Goal: Information Seeking & Learning: Learn about a topic

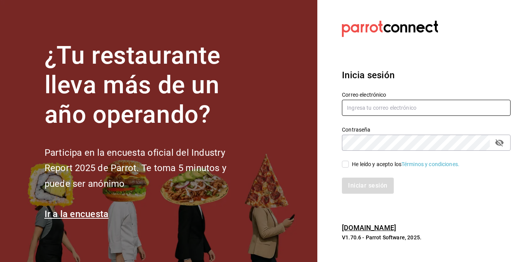
type input "[EMAIL_ADDRESS][DOMAIN_NAME]"
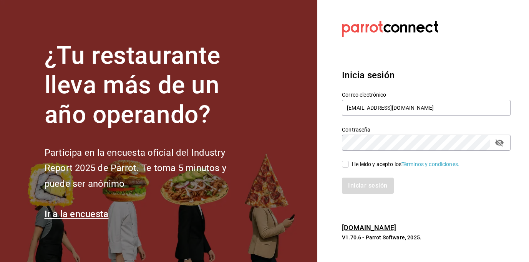
click at [347, 163] on input "He leído y acepto los Términos y condiciones." at bounding box center [345, 164] width 7 height 7
checkbox input "true"
click at [368, 193] on button "Iniciar sesión" at bounding box center [368, 186] width 52 height 16
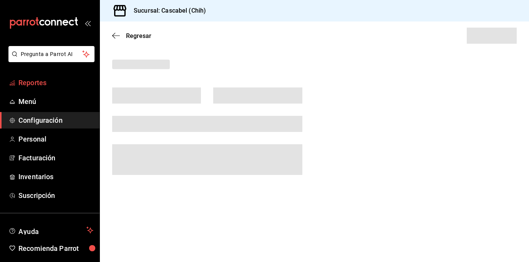
click at [36, 85] on span "Reportes" at bounding box center [55, 83] width 75 height 10
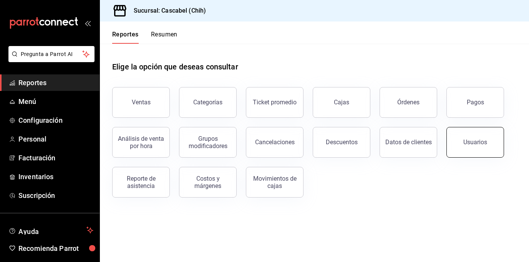
click at [487, 145] on button "Usuarios" at bounding box center [475, 142] width 58 height 31
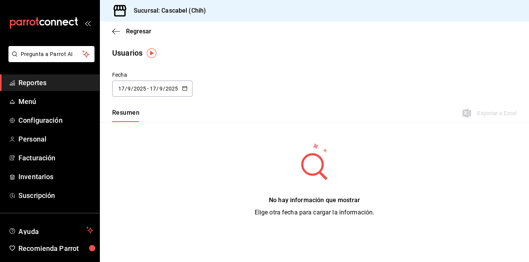
click at [35, 84] on span "Reportes" at bounding box center [55, 83] width 75 height 10
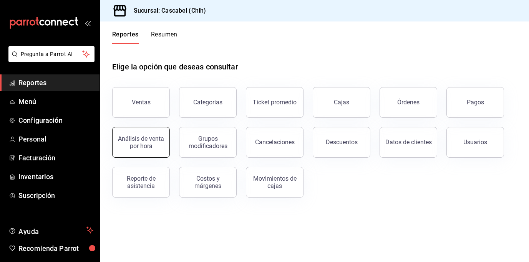
click at [154, 144] on div "Análisis de venta por hora" at bounding box center [141, 142] width 48 height 15
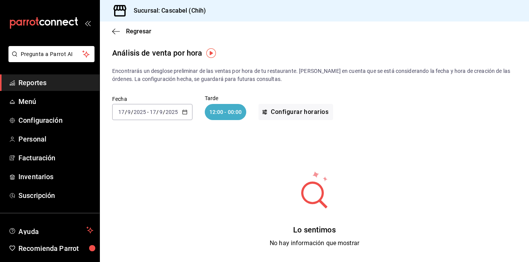
click at [185, 115] on div "[DATE] [DATE] - [DATE] [DATE]" at bounding box center [152, 112] width 80 height 16
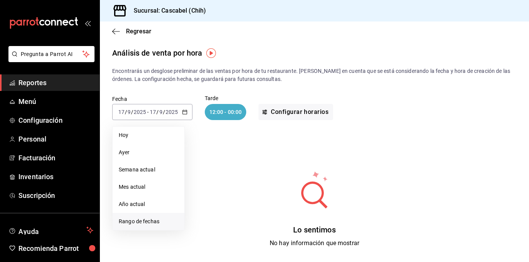
click at [150, 221] on span "Rango de fechas" at bounding box center [149, 222] width 60 height 8
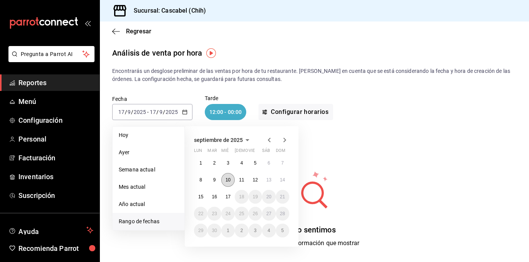
click at [227, 181] on abbr "10" at bounding box center [228, 180] width 5 height 5
click at [202, 198] on abbr "15" at bounding box center [200, 196] width 5 height 5
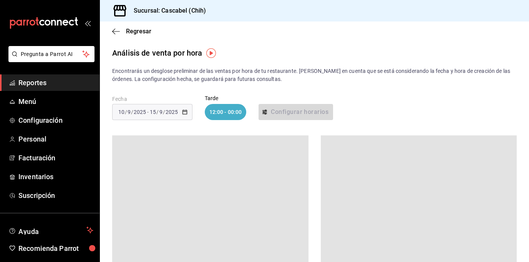
click at [235, 114] on div "12:00 - 00:00" at bounding box center [226, 112] width 42 height 16
click at [229, 112] on div "12:00 - 00:00" at bounding box center [226, 112] width 42 height 16
click at [229, 113] on div "12:00 - 00:00" at bounding box center [226, 112] width 42 height 16
click at [236, 113] on div "12:00 - 00:00" at bounding box center [226, 112] width 42 height 16
click at [233, 113] on div "12:00 - 00:00" at bounding box center [226, 112] width 42 height 16
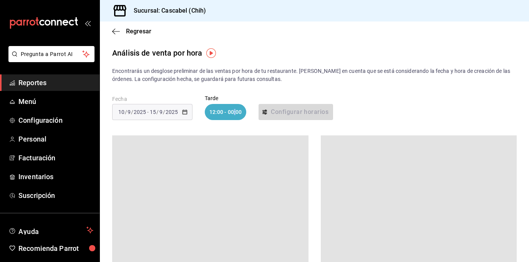
click at [233, 113] on div "12:00 - 00:00" at bounding box center [226, 112] width 42 height 16
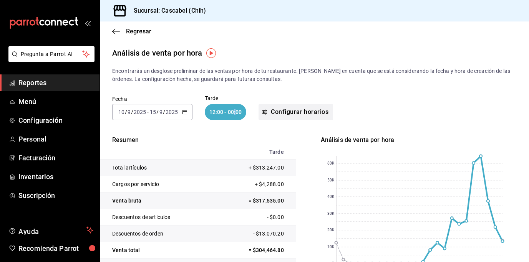
click at [296, 111] on button "Configurar horarios" at bounding box center [296, 112] width 75 height 16
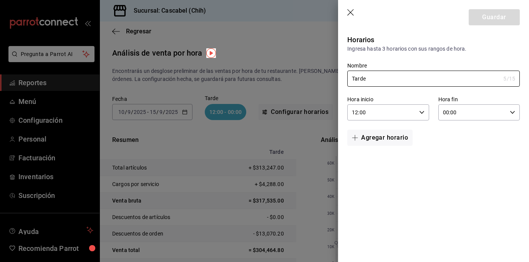
click at [513, 112] on icon "button" at bounding box center [512, 112] width 5 height 5
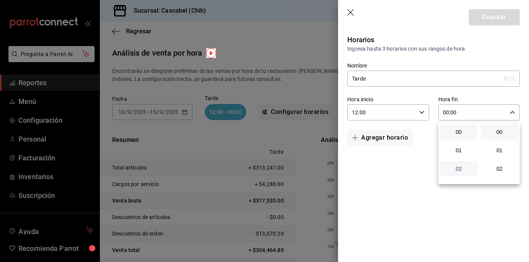
click at [460, 169] on span "02" at bounding box center [459, 169] width 28 height 6
type input "02:00"
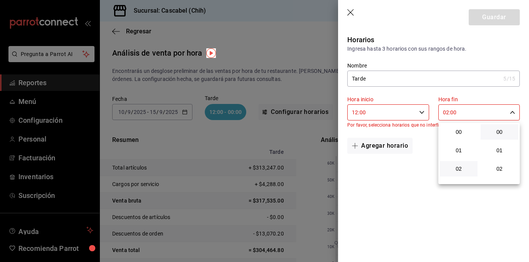
click at [414, 173] on div at bounding box center [264, 131] width 529 height 262
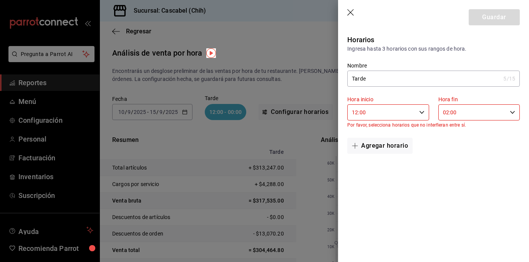
click at [423, 112] on \(Stroke\) "button" at bounding box center [422, 112] width 5 height 3
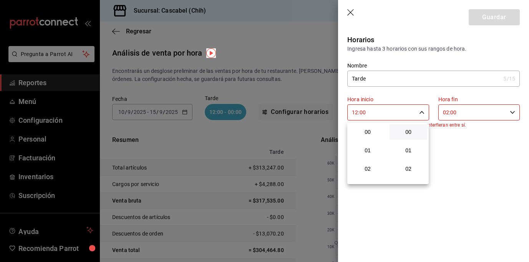
scroll to position [221, 0]
click at [371, 149] on span "13" at bounding box center [367, 151] width 28 height 6
type input "13:00"
click at [473, 159] on div at bounding box center [264, 131] width 529 height 262
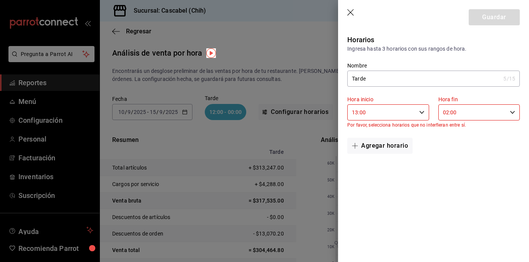
click at [380, 79] on input "Tarde" at bounding box center [423, 78] width 153 height 15
click at [394, 147] on button "Agregar horario" at bounding box center [379, 146] width 65 height 16
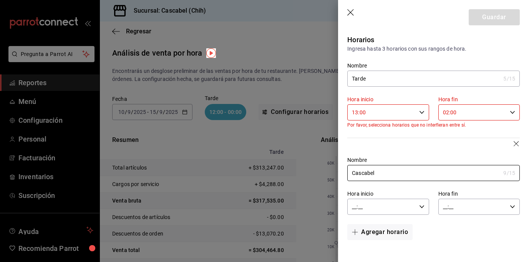
type input "Cascabel"
click at [423, 206] on \(Stroke\) "button" at bounding box center [422, 207] width 5 height 3
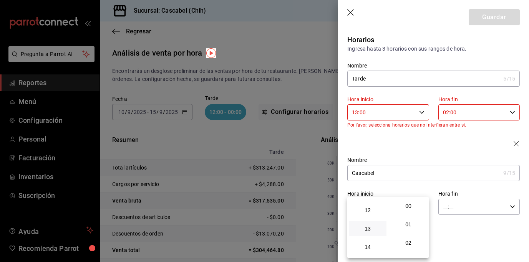
scroll to position [210, 0]
click at [368, 217] on span "12" at bounding box center [367, 217] width 28 height 6
type input "12:__"
click at [473, 238] on div at bounding box center [264, 131] width 529 height 262
click at [513, 206] on icon "button" at bounding box center [512, 206] width 5 height 5
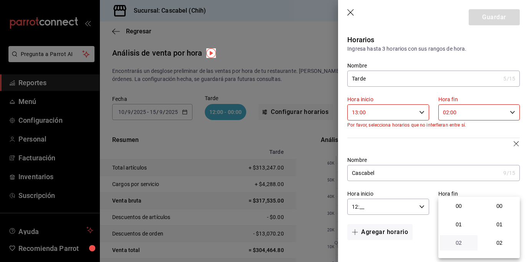
click at [459, 241] on span "02" at bounding box center [459, 243] width 28 height 6
click at [501, 251] on span "23" at bounding box center [499, 250] width 28 height 6
type input "02:23"
click at [499, 249] on span "23" at bounding box center [499, 250] width 28 height 6
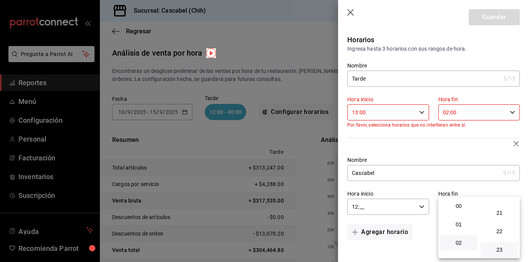
click at [409, 251] on div at bounding box center [264, 131] width 529 height 262
click at [467, 237] on div "Agregar horario" at bounding box center [429, 227] width 182 height 25
click at [420, 113] on icon "button" at bounding box center [421, 112] width 5 height 5
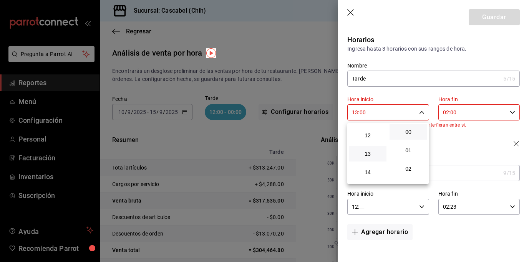
scroll to position [214, 0]
click at [372, 141] on span "12" at bounding box center [367, 140] width 28 height 6
type input "12:00"
click at [511, 113] on div at bounding box center [264, 131] width 529 height 262
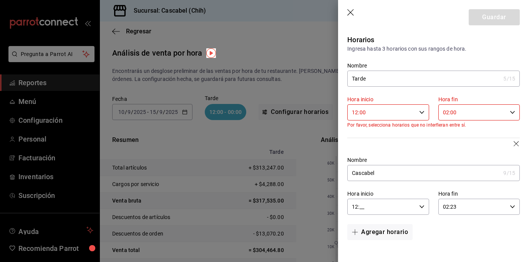
click at [516, 114] on div "02:00 Hora fin" at bounding box center [478, 113] width 81 height 16
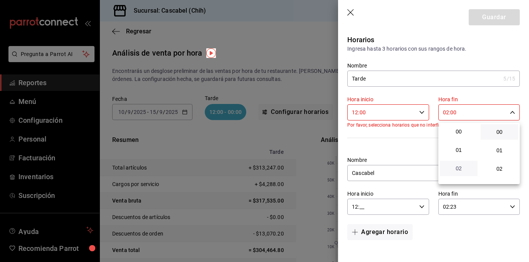
scroll to position [0, 0]
click at [457, 131] on span "00" at bounding box center [459, 132] width 28 height 6
type input "00:00"
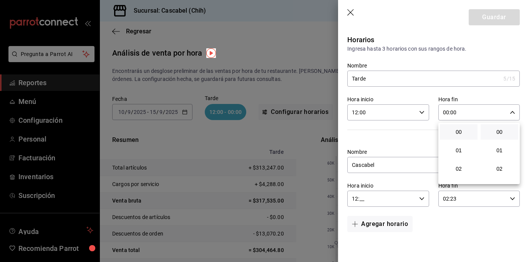
click at [476, 227] on div at bounding box center [264, 131] width 529 height 262
click at [423, 198] on icon "button" at bounding box center [421, 198] width 5 height 5
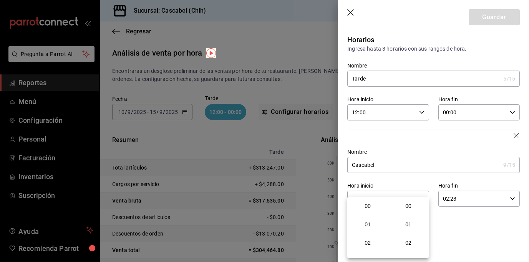
scroll to position [221, 0]
click at [413, 206] on span "00" at bounding box center [408, 206] width 28 height 6
type input "12:00"
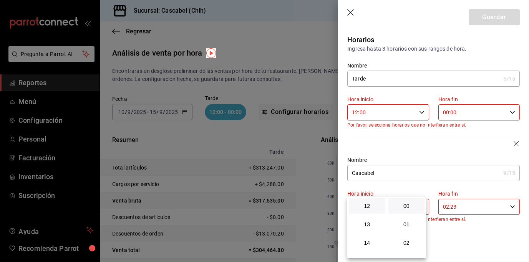
click at [478, 231] on div at bounding box center [264, 131] width 529 height 262
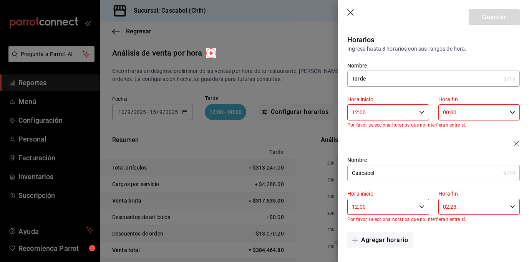
click at [420, 206] on \(Stroke\) "button" at bounding box center [422, 207] width 5 height 3
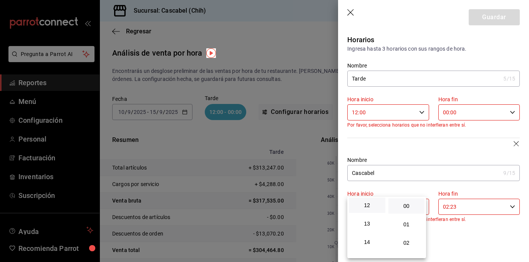
scroll to position [210, 0]
click at [372, 219] on span "12" at bounding box center [366, 217] width 27 height 6
click at [476, 242] on div at bounding box center [264, 131] width 529 height 262
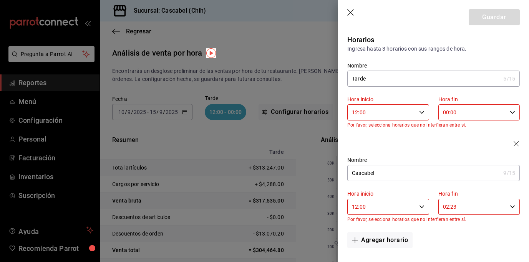
click at [510, 205] on icon "button" at bounding box center [512, 206] width 5 height 5
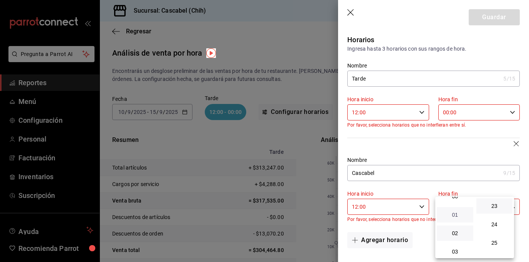
scroll to position [0, 0]
click at [457, 242] on span "02" at bounding box center [454, 243] width 27 height 6
click at [420, 244] on div at bounding box center [264, 131] width 529 height 262
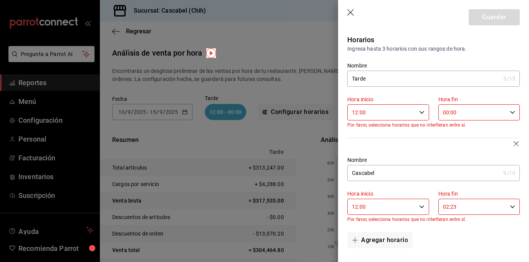
click at [350, 12] on icon "button" at bounding box center [351, 13] width 8 height 8
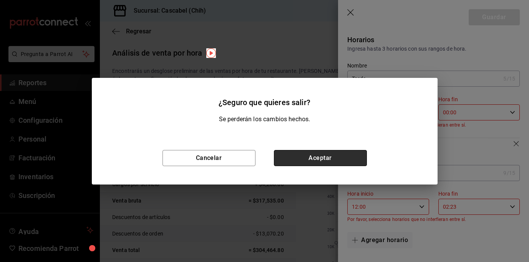
click at [301, 158] on button "Aceptar" at bounding box center [320, 158] width 93 height 16
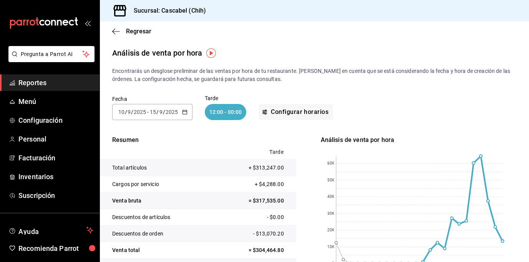
click at [43, 80] on span "Reportes" at bounding box center [55, 83] width 75 height 10
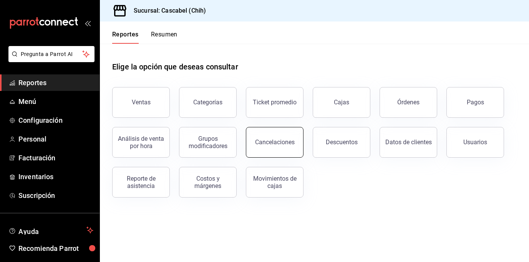
click at [284, 147] on button "Cancelaciones" at bounding box center [275, 142] width 58 height 31
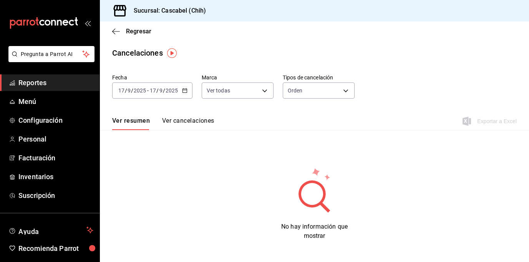
click at [39, 85] on span "Reportes" at bounding box center [55, 83] width 75 height 10
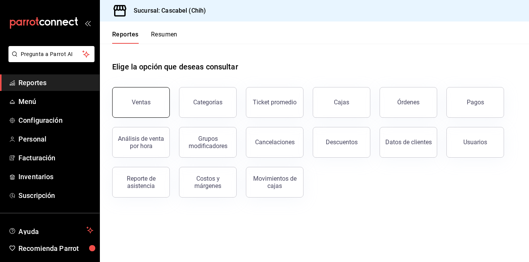
click at [143, 106] on button "Ventas" at bounding box center [141, 102] width 58 height 31
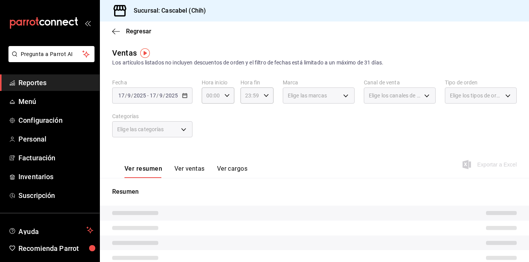
click at [32, 81] on span "Reportes" at bounding box center [55, 83] width 75 height 10
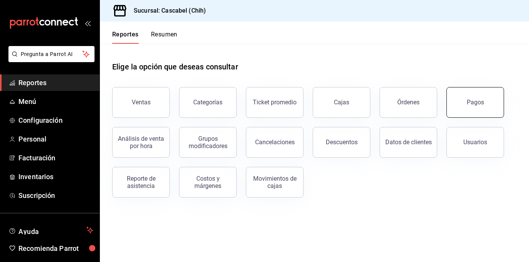
click at [460, 103] on button "Pagos" at bounding box center [475, 102] width 58 height 31
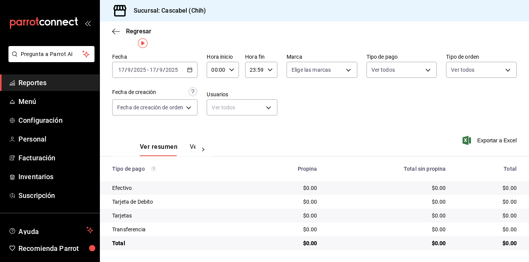
scroll to position [21, 0]
click at [206, 149] on icon at bounding box center [203, 150] width 8 height 8
click at [177, 149] on button "Ver pagos" at bounding box center [181, 149] width 29 height 13
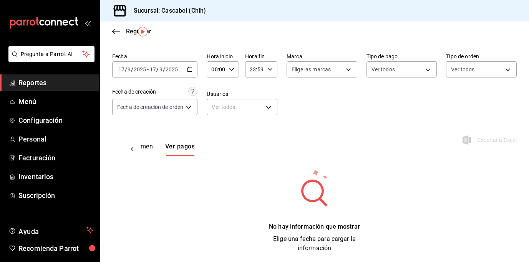
click at [29, 80] on span "Reportes" at bounding box center [55, 83] width 75 height 10
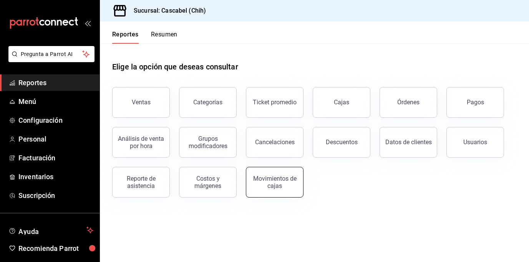
click at [280, 182] on div "Movimientos de cajas" at bounding box center [275, 182] width 48 height 15
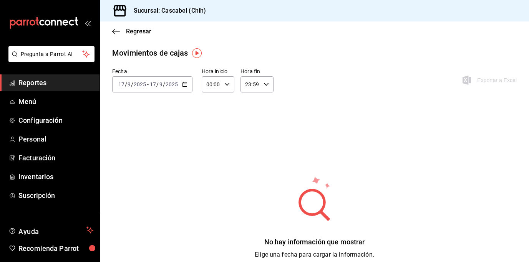
click at [35, 80] on span "Reportes" at bounding box center [55, 83] width 75 height 10
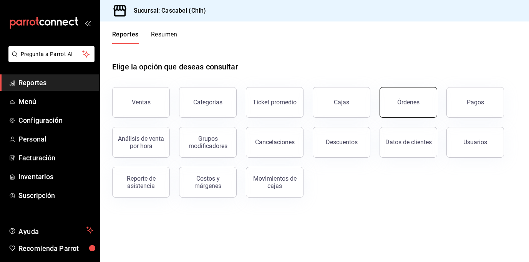
click at [401, 110] on button "Órdenes" at bounding box center [409, 102] width 58 height 31
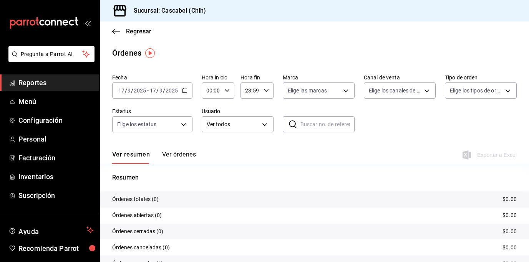
click at [185, 92] on icon "button" at bounding box center [184, 90] width 5 height 5
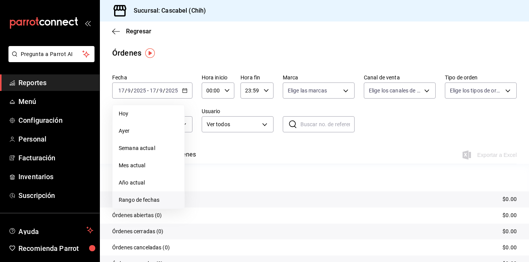
click at [151, 202] on span "Rango de fechas" at bounding box center [149, 200] width 60 height 8
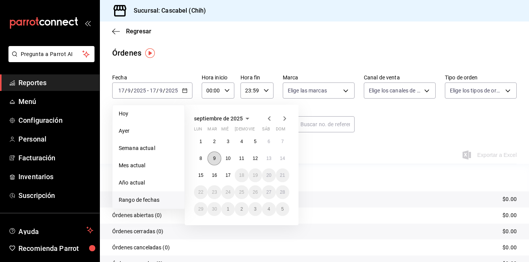
click at [216, 159] on button "9" at bounding box center [213, 159] width 13 height 14
click at [203, 174] on abbr "15" at bounding box center [200, 175] width 5 height 5
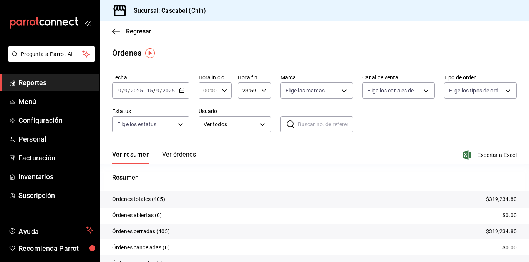
click at [223, 91] on \(Stroke\) "button" at bounding box center [224, 90] width 5 height 3
click at [207, 134] on span "12" at bounding box center [206, 132] width 4 height 6
type input "12:00"
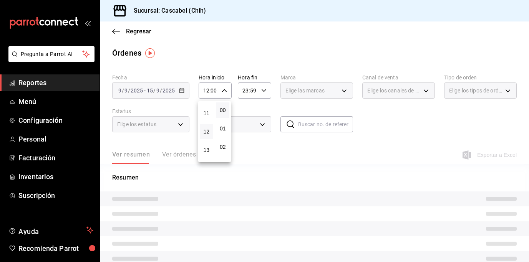
click at [263, 93] on div at bounding box center [264, 131] width 529 height 262
click at [262, 90] on icon "button" at bounding box center [263, 90] width 5 height 5
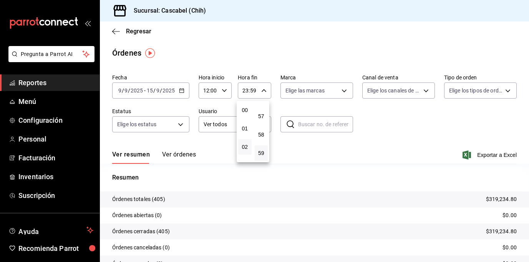
click at [249, 147] on button "02" at bounding box center [244, 146] width 13 height 15
type input "02:59"
click at [418, 125] on div at bounding box center [264, 131] width 529 height 262
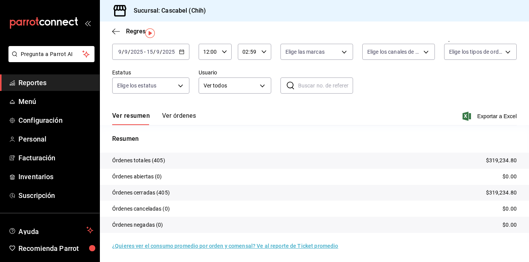
scroll to position [39, 0]
click at [184, 115] on button "Ver órdenes" at bounding box center [179, 118] width 34 height 13
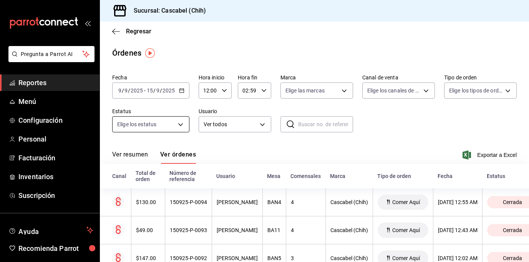
click at [182, 124] on body "Pregunta a Parrot AI Reportes Menú Configuración Personal Facturación Inventari…" at bounding box center [264, 131] width 529 height 262
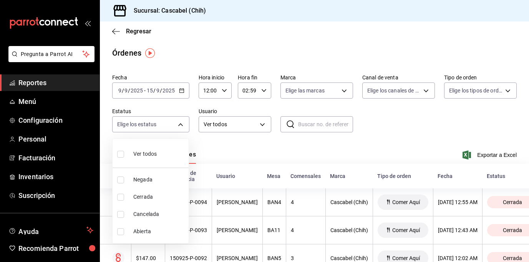
click at [241, 138] on div at bounding box center [264, 131] width 529 height 262
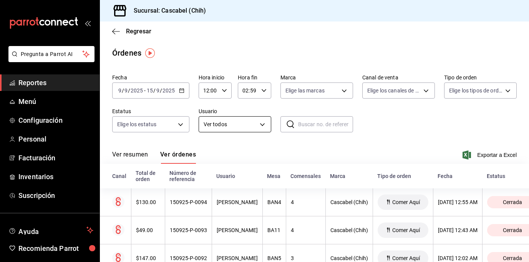
click at [263, 126] on body "Pregunta a Parrot AI Reportes Menú Configuración Personal Facturación Inventari…" at bounding box center [264, 131] width 529 height 262
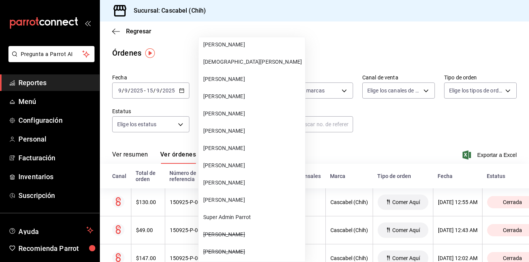
scroll to position [171, 0]
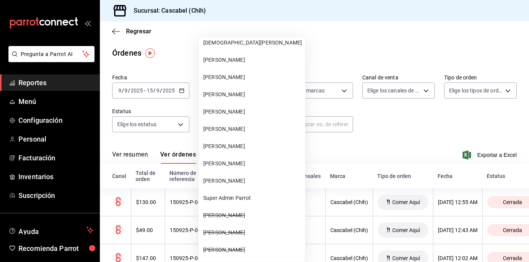
click at [387, 128] on div at bounding box center [264, 131] width 529 height 262
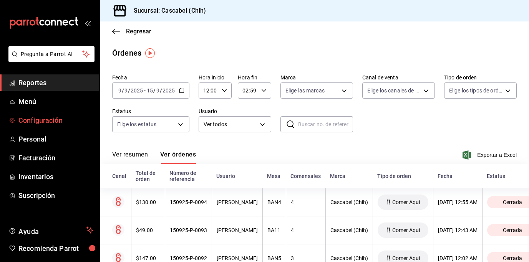
click at [45, 118] on span "Configuración" at bounding box center [55, 120] width 75 height 10
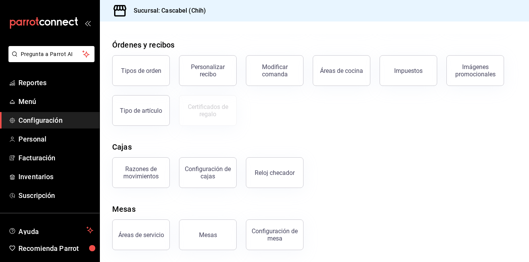
scroll to position [87, 0]
click at [263, 71] on div "Modificar comanda" at bounding box center [275, 70] width 48 height 15
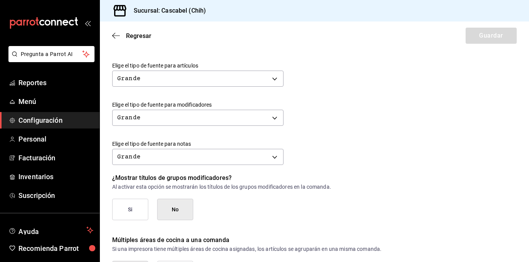
scroll to position [352, 0]
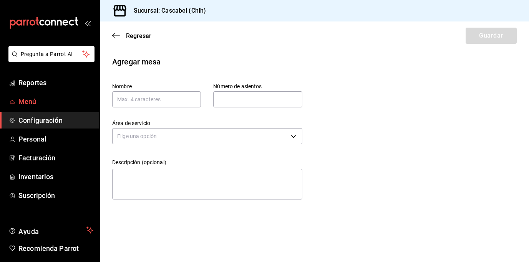
click at [31, 103] on span "Menú" at bounding box center [55, 101] width 75 height 10
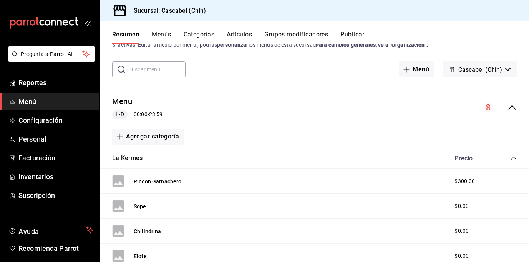
scroll to position [42, 0]
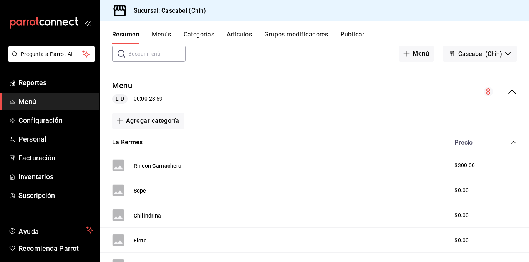
click at [164, 33] on button "Menús" at bounding box center [161, 37] width 19 height 13
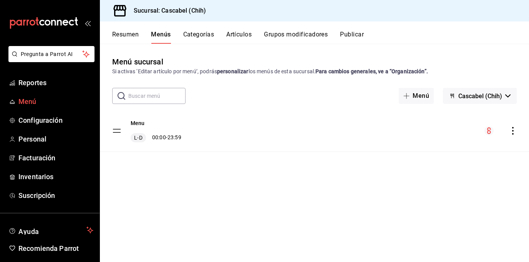
click at [35, 100] on span "Menú" at bounding box center [55, 101] width 75 height 10
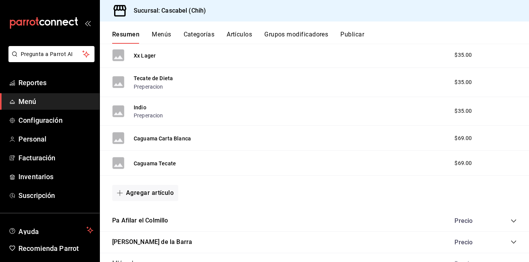
scroll to position [479, 0]
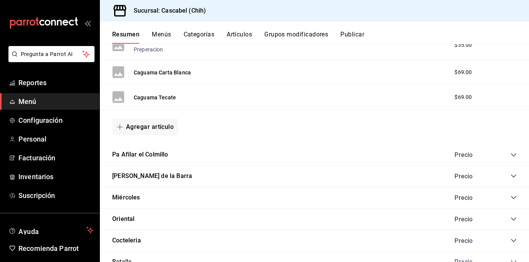
click at [511, 154] on icon "collapse-category-row" at bounding box center [514, 155] width 6 height 6
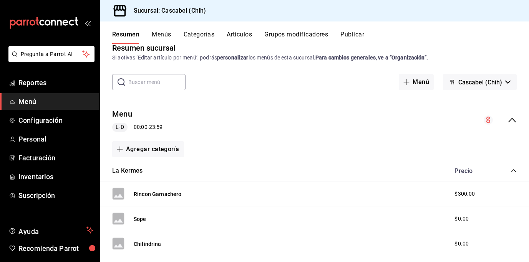
scroll to position [0, 0]
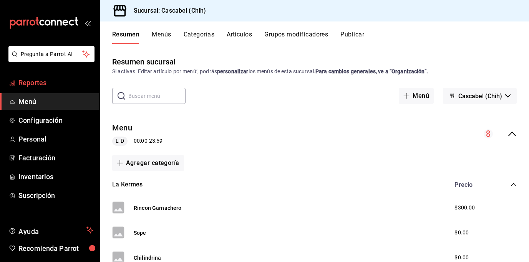
click at [31, 83] on span "Reportes" at bounding box center [55, 83] width 75 height 10
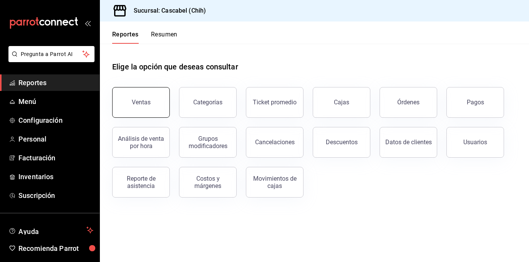
click at [151, 96] on button "Ventas" at bounding box center [141, 102] width 58 height 31
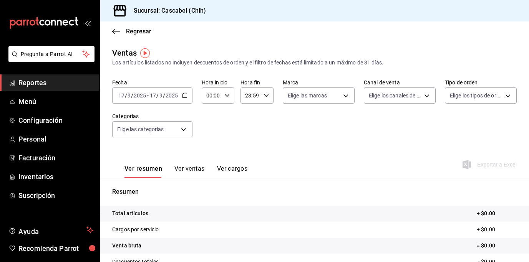
click at [183, 99] on div "[DATE] [DATE] - [DATE] [DATE]" at bounding box center [152, 96] width 80 height 16
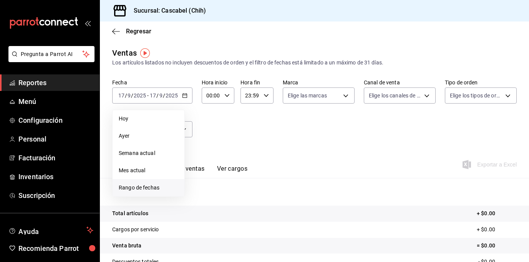
click at [147, 192] on li "Rango de fechas" at bounding box center [149, 187] width 72 height 17
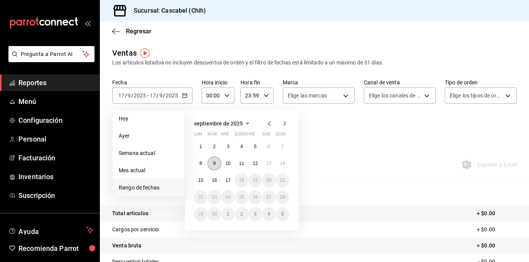
click at [214, 163] on abbr "9" at bounding box center [214, 163] width 3 height 5
click at [200, 182] on abbr "15" at bounding box center [200, 180] width 5 height 5
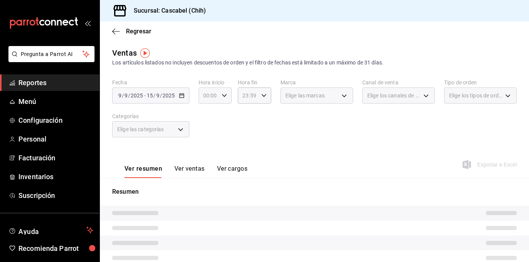
click at [224, 97] on icon "button" at bounding box center [224, 95] width 5 height 5
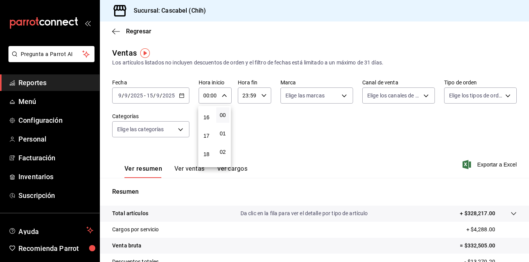
scroll to position [184, 0]
click at [206, 132] on span "11" at bounding box center [206, 134] width 4 height 6
click at [209, 152] on span "12" at bounding box center [206, 152] width 4 height 6
type input "12:00"
click at [262, 96] on div at bounding box center [264, 131] width 529 height 262
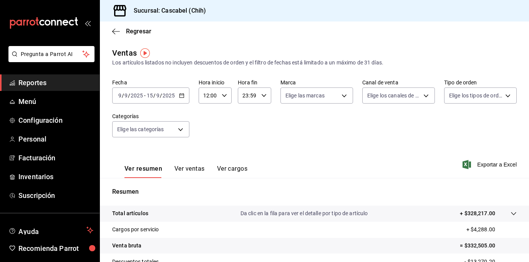
click at [262, 95] on icon "button" at bounding box center [263, 95] width 5 height 5
click at [245, 123] on span "02" at bounding box center [245, 126] width 4 height 6
type input "02:59"
click at [181, 131] on div at bounding box center [264, 131] width 529 height 262
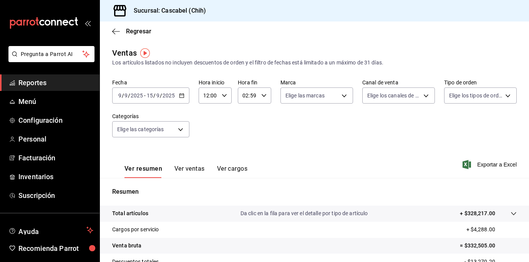
click at [180, 128] on body "Pregunta a Parrot AI Reportes Menú Configuración Personal Facturación Inventari…" at bounding box center [264, 131] width 529 height 262
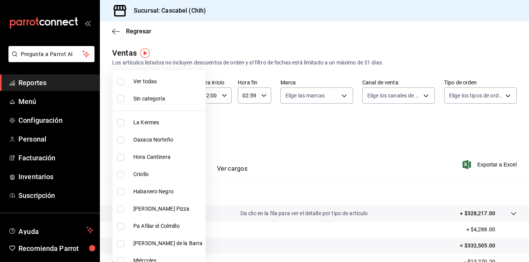
click at [126, 122] on label at bounding box center [122, 122] width 10 height 7
click at [124, 122] on input "checkbox" at bounding box center [120, 122] width 7 height 7
checkbox input "false"
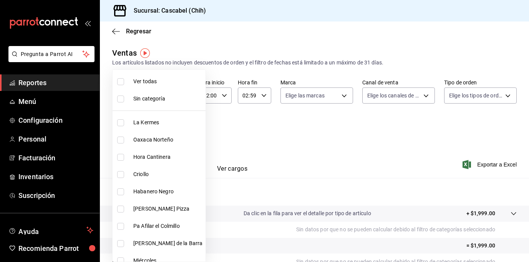
click at [123, 123] on input "checkbox" at bounding box center [120, 122] width 7 height 7
checkbox input "true"
type input "5b59e918-3188-4469-a8d0-0a25638563de"
click at [299, 134] on div at bounding box center [264, 131] width 529 height 262
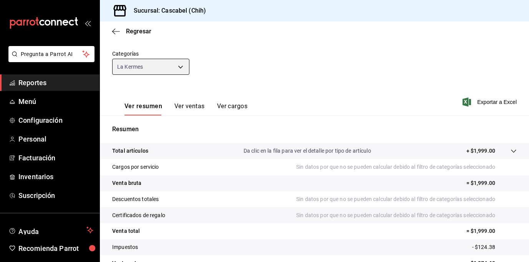
scroll to position [106, 0]
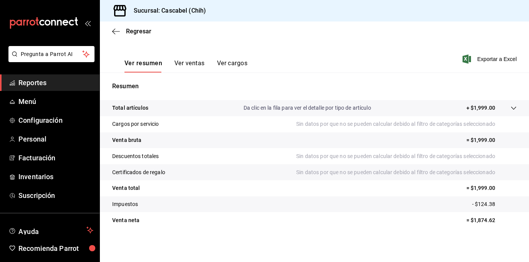
click at [187, 61] on button "Ver ventas" at bounding box center [189, 66] width 30 height 13
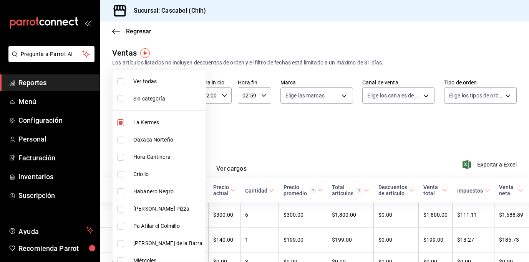
click at [183, 129] on body "Pregunta a Parrot AI Reportes Menú Configuración Personal Facturación Inventari…" at bounding box center [264, 131] width 529 height 262
click at [119, 121] on input "checkbox" at bounding box center [120, 122] width 7 height 7
checkbox input "false"
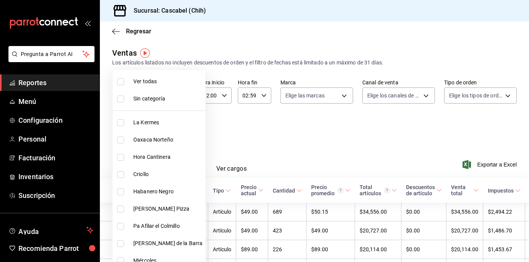
click at [122, 157] on input "checkbox" at bounding box center [120, 157] width 7 height 7
checkbox input "true"
type input "091b276e-83ae-4720-8bc4-094a770430c8"
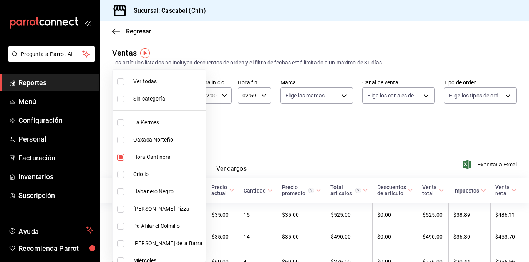
click at [323, 133] on div at bounding box center [264, 131] width 529 height 262
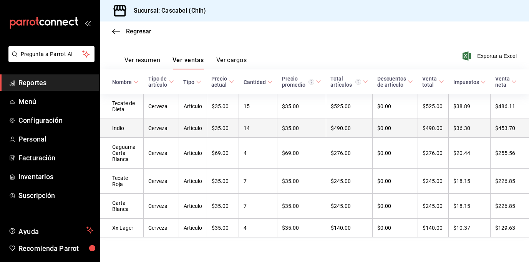
scroll to position [111, 0]
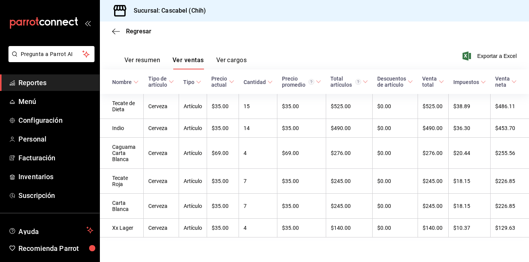
click at [136, 51] on div "Ver resumen Ver ventas Ver cargos" at bounding box center [179, 58] width 134 height 22
click at [143, 59] on button "Ver resumen" at bounding box center [142, 62] width 36 height 13
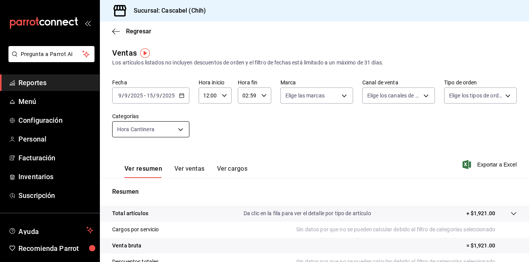
click at [184, 127] on body "Pregunta a Parrot AI Reportes Menú Configuración Personal Facturación Inventari…" at bounding box center [264, 131] width 529 height 262
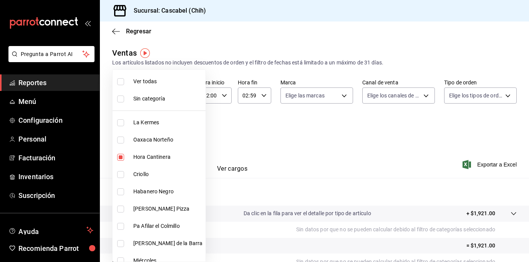
click at [120, 156] on input "checkbox" at bounding box center [120, 157] width 7 height 7
checkbox input "false"
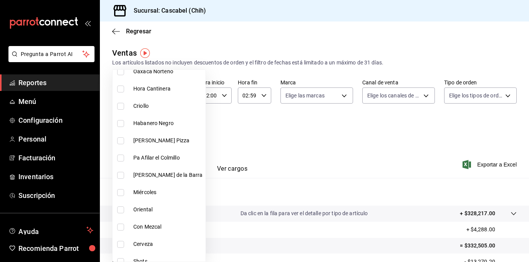
scroll to position [80, 0]
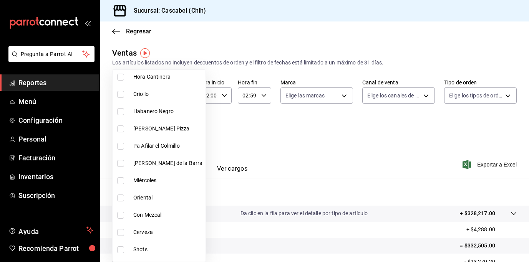
click at [119, 163] on input "checkbox" at bounding box center [120, 163] width 7 height 7
checkbox input "true"
type input "4aff97c4-bb61-47c1-bd5c-6a61c8c1bab8"
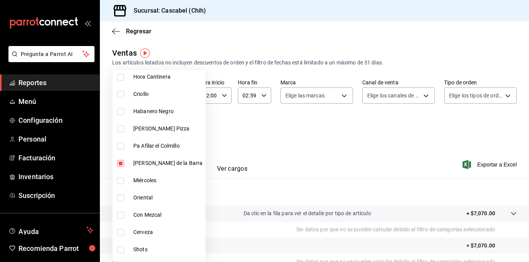
click at [310, 137] on div at bounding box center [264, 131] width 529 height 262
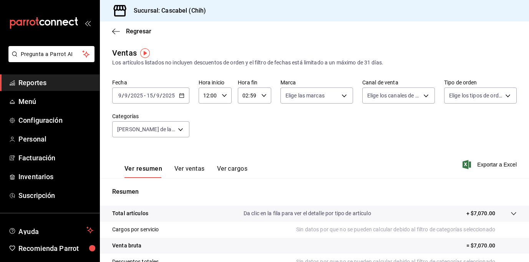
click at [189, 169] on button "Ver ventas" at bounding box center [189, 171] width 30 height 13
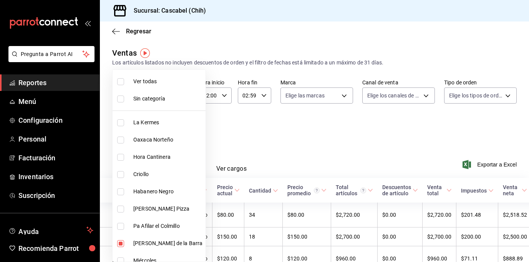
click at [180, 131] on body "Pregunta a Parrot AI Reportes Menú Configuración Personal Facturación Inventari…" at bounding box center [264, 131] width 529 height 262
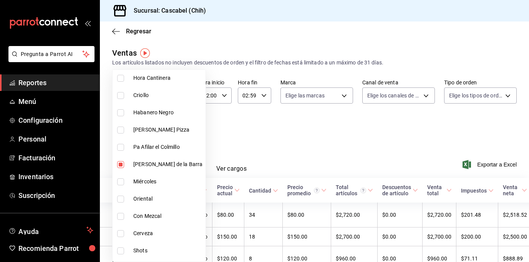
scroll to position [95, 0]
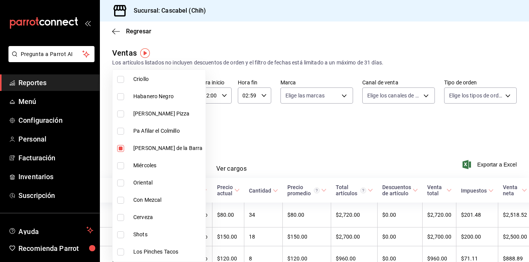
click at [122, 148] on input "checkbox" at bounding box center [120, 148] width 7 height 7
checkbox input "false"
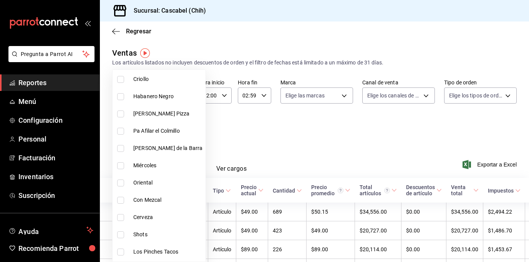
click at [122, 184] on input "checkbox" at bounding box center [120, 183] width 7 height 7
checkbox input "true"
type input "35b3d646-c48a-4733-bf17-c33daa9d5c96"
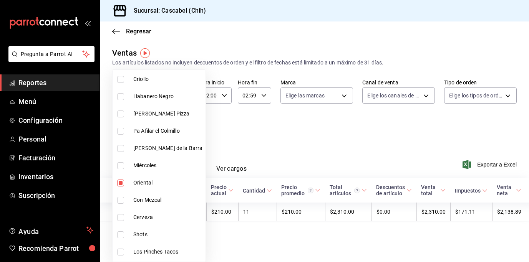
click at [121, 184] on input "checkbox" at bounding box center [120, 183] width 7 height 7
checkbox input "false"
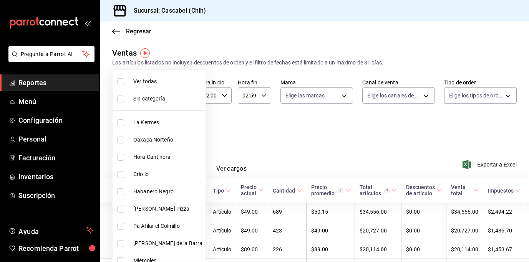
click at [121, 139] on input "checkbox" at bounding box center [120, 140] width 7 height 7
checkbox input "true"
type input "ac0909f3-0fe9-4967-a12d-d5b1018d774c"
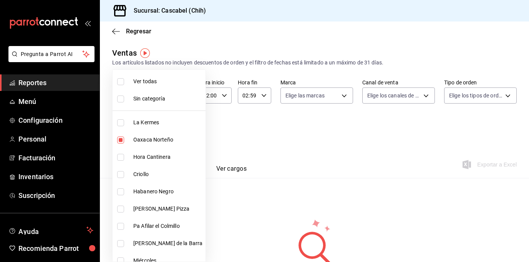
click at [121, 138] on input "checkbox" at bounding box center [120, 140] width 7 height 7
checkbox input "false"
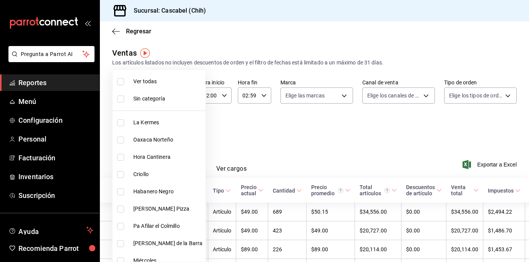
click at [123, 174] on input "checkbox" at bounding box center [120, 174] width 7 height 7
checkbox input "true"
type input "47cdfde9-f735-4a2a-85b6-7ee27ff4aa91"
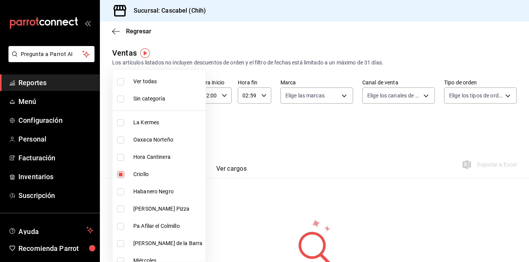
click at [123, 174] on input "checkbox" at bounding box center [120, 174] width 7 height 7
checkbox input "false"
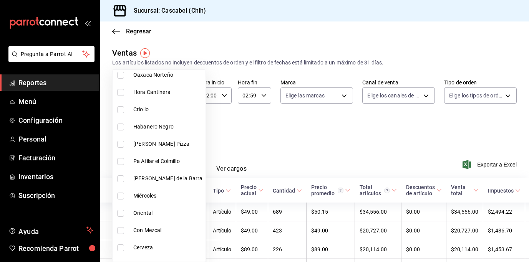
scroll to position [100, 0]
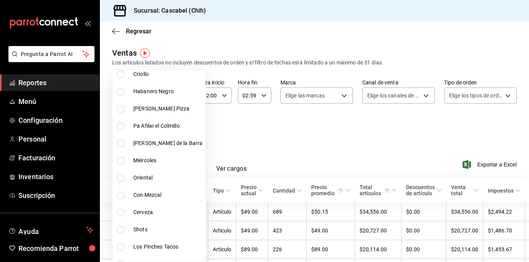
click at [121, 195] on input "checkbox" at bounding box center [120, 195] width 7 height 7
checkbox input "true"
type input "a268b513-d2df-40cc-9229-86cd69d593d9"
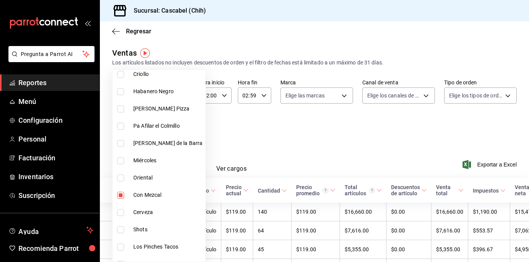
click at [316, 139] on div at bounding box center [264, 131] width 529 height 262
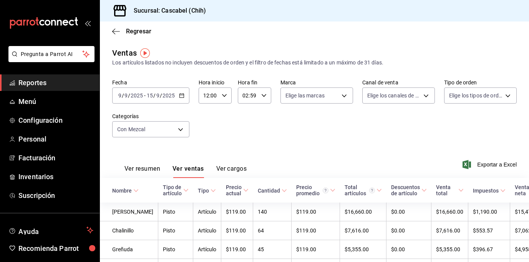
click at [134, 170] on button "Ver resumen" at bounding box center [142, 171] width 36 height 13
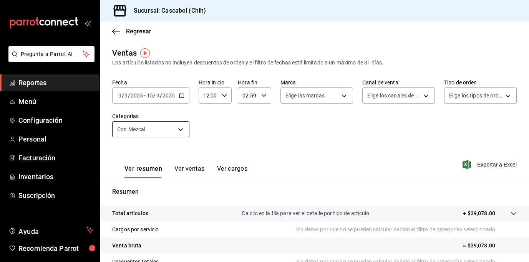
click at [182, 132] on body "Pregunta a Parrot AI Reportes Menú Configuración Personal Facturación Inventari…" at bounding box center [264, 131] width 529 height 262
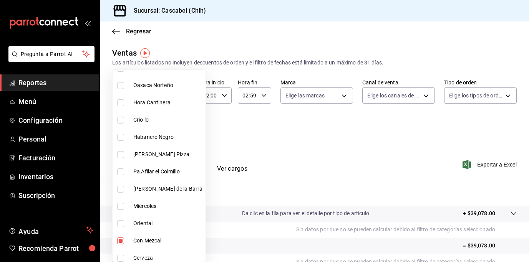
scroll to position [105, 0]
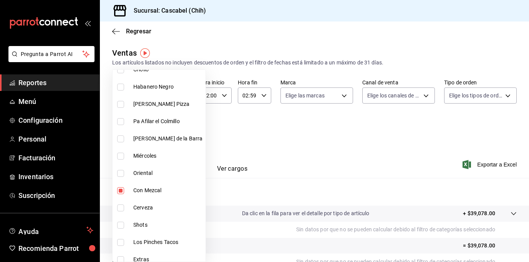
drag, startPoint x: 120, startPoint y: 190, endPoint x: 121, endPoint y: 198, distance: 8.5
click at [120, 190] on input "checkbox" at bounding box center [120, 190] width 7 height 7
checkbox input "false"
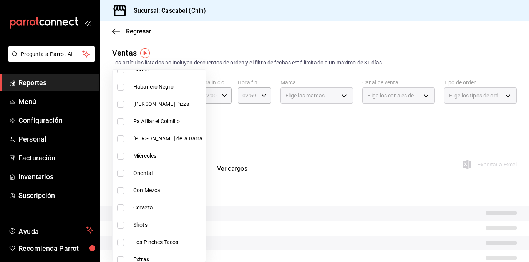
click at [120, 207] on input "checkbox" at bounding box center [120, 208] width 7 height 7
checkbox input "true"
type input "da38e5de-fbae-45e7-8cfa-c11035e6d064"
click at [326, 146] on div at bounding box center [264, 131] width 529 height 262
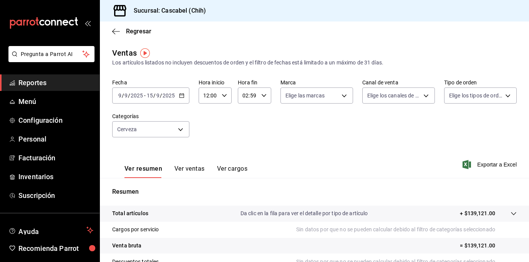
scroll to position [106, 0]
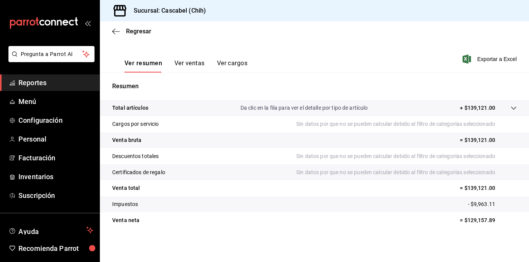
click at [190, 65] on button "Ver ventas" at bounding box center [189, 66] width 30 height 13
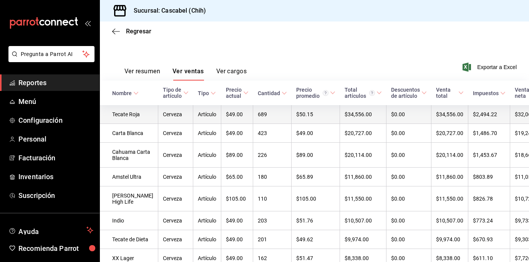
scroll to position [116, 0]
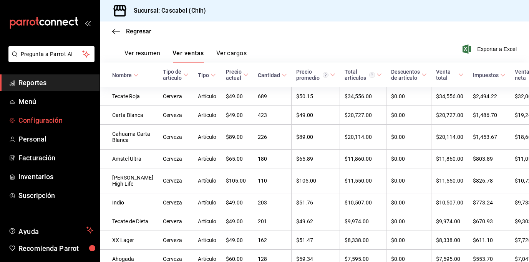
click at [53, 119] on span "Configuración" at bounding box center [55, 120] width 75 height 10
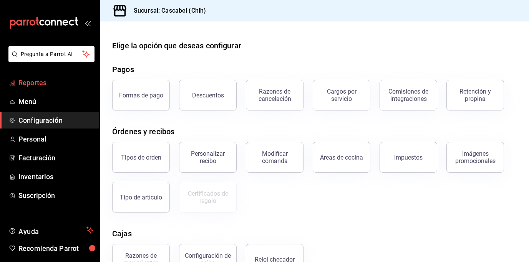
click at [34, 87] on span "Reportes" at bounding box center [55, 83] width 75 height 10
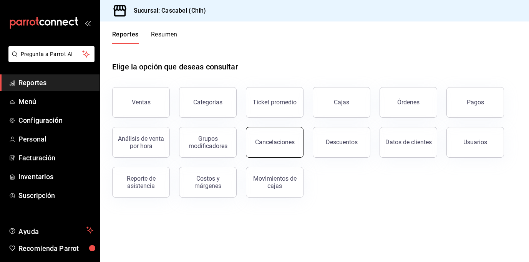
click at [279, 136] on button "Cancelaciones" at bounding box center [275, 142] width 58 height 31
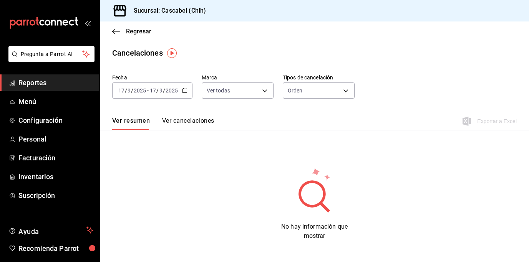
click at [186, 93] on \(Stroke\) "button" at bounding box center [184, 91] width 5 height 4
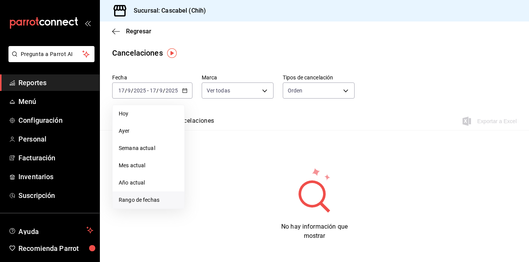
click at [152, 202] on span "Rango de fechas" at bounding box center [149, 200] width 60 height 8
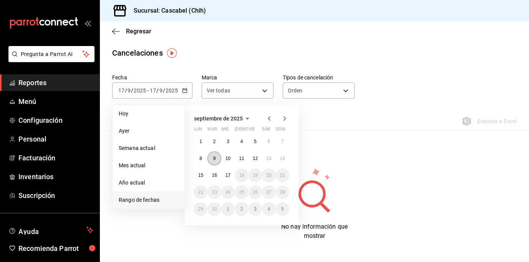
click at [213, 159] on abbr "9" at bounding box center [214, 158] width 3 height 5
click at [201, 172] on button "15" at bounding box center [200, 176] width 13 height 14
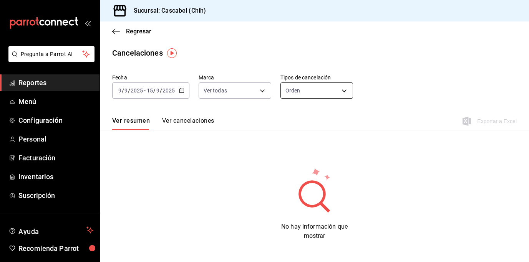
click at [342, 90] on body "Pregunta a Parrot AI Reportes Menú Configuración Personal Facturación Inventari…" at bounding box center [264, 131] width 529 height 262
click at [313, 150] on li "Cargo" at bounding box center [314, 152] width 71 height 13
click at [345, 91] on body "Pregunta a Parrot AI Reportes Menú Configuración Personal Facturación Inventari…" at bounding box center [264, 131] width 529 height 262
click at [320, 137] on li "Pago" at bounding box center [314, 140] width 71 height 13
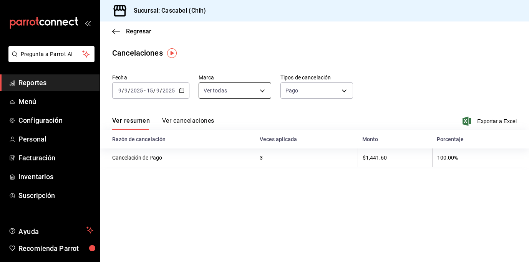
click at [262, 89] on body "Pregunta a Parrot AI Reportes Menú Configuración Personal Facturación Inventari…" at bounding box center [264, 131] width 529 height 262
click at [405, 88] on div at bounding box center [264, 131] width 529 height 262
click at [202, 120] on button "Ver cancelaciones" at bounding box center [188, 123] width 52 height 13
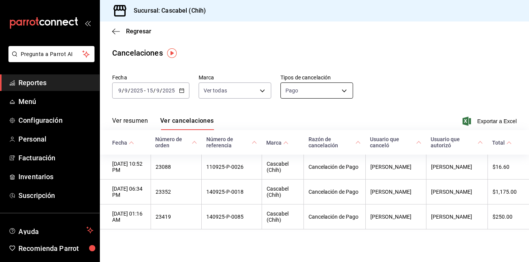
click at [345, 92] on body "Pregunta a Parrot AI Reportes Menú Configuración Personal Facturación Inventari…" at bounding box center [264, 131] width 529 height 262
click at [314, 115] on li "Orden" at bounding box center [316, 114] width 72 height 13
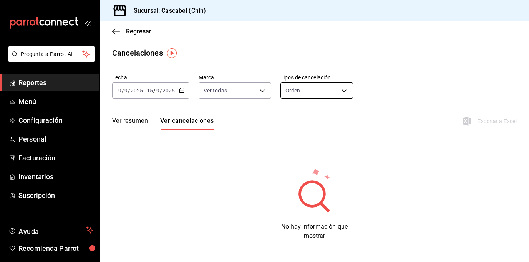
click at [343, 92] on body "Pregunta a Parrot AI Reportes Menú Configuración Personal Facturación Inventari…" at bounding box center [264, 131] width 529 height 262
click at [320, 125] on li "Artículo" at bounding box center [314, 127] width 71 height 13
type input "ORDER_ITEM"
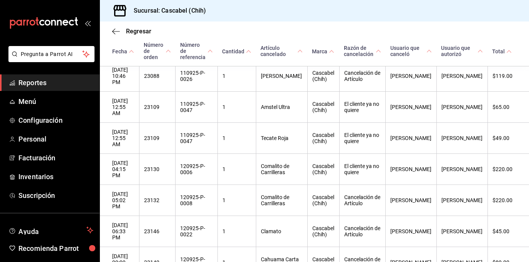
scroll to position [60, 0]
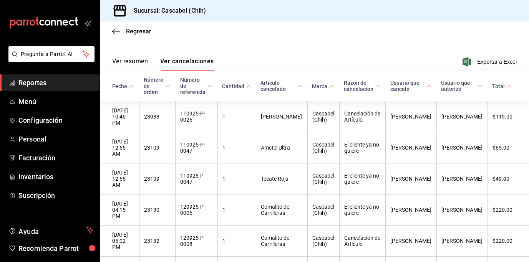
click at [133, 63] on button "Ver resumen" at bounding box center [130, 64] width 36 height 13
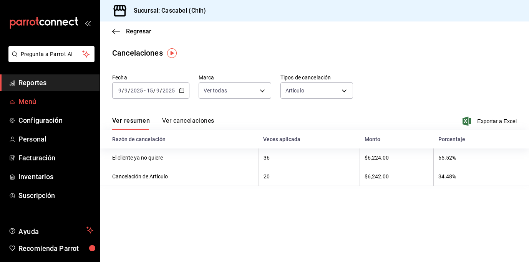
click at [30, 103] on span "Menú" at bounding box center [55, 101] width 75 height 10
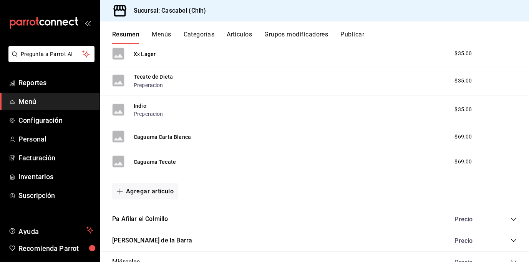
scroll to position [565, 0]
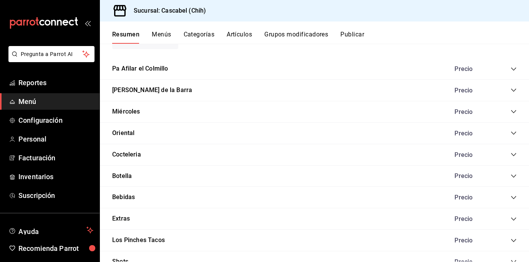
click at [511, 69] on icon "collapse-category-row" at bounding box center [514, 69] width 6 height 6
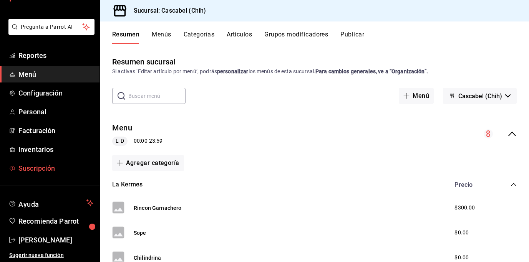
scroll to position [0, 0]
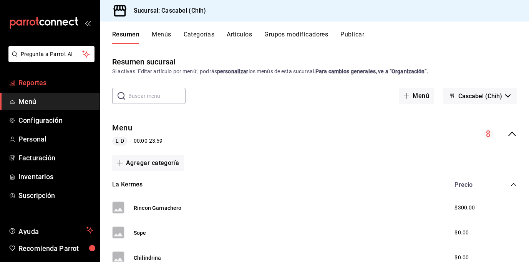
click at [37, 79] on span "Reportes" at bounding box center [55, 83] width 75 height 10
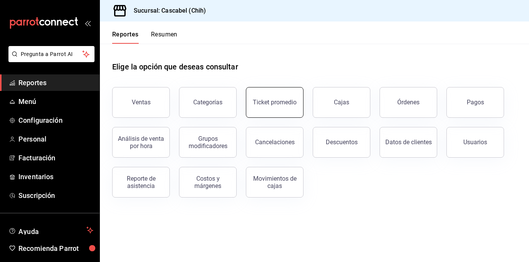
click at [275, 106] on button "Ticket promedio" at bounding box center [275, 102] width 58 height 31
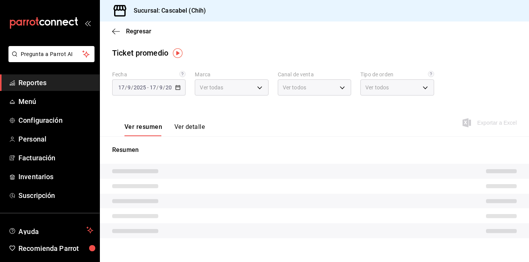
type input "d94ba473-6c49-43a0-afbf-8fb67e665b6e"
type input "PARROT,UBER_EATS,RAPPI,DIDI_FOOD,ONLINE"
type input "206a16d1-e8eb-43e1-9eed-79cf1e8e5ab4,bb764ea8-6143-4c72-9f91-7755308afb14,3d4ff…"
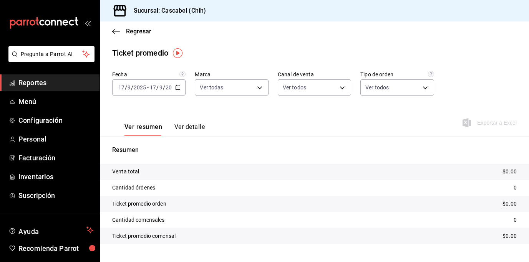
click at [178, 88] on icon "button" at bounding box center [177, 87] width 5 height 5
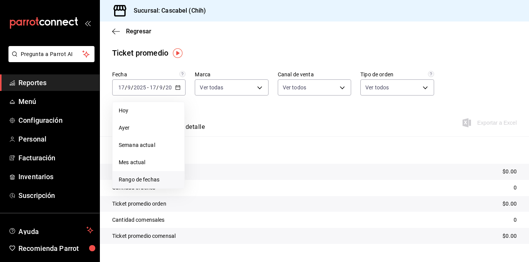
click at [148, 178] on span "Rango de fechas" at bounding box center [149, 180] width 60 height 8
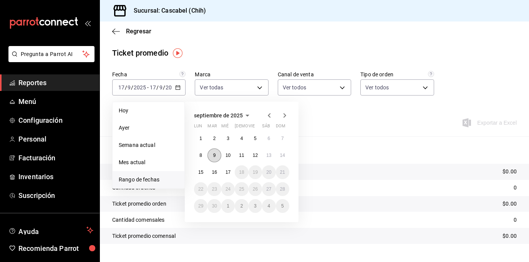
click at [215, 157] on abbr "9" at bounding box center [214, 155] width 3 height 5
click at [199, 173] on abbr "15" at bounding box center [200, 172] width 5 height 5
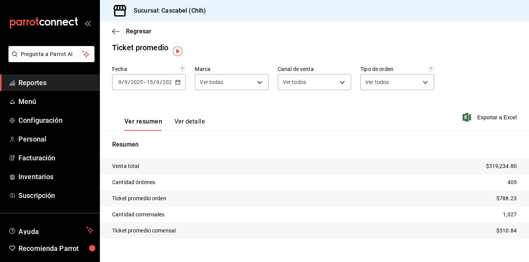
scroll to position [1, 0]
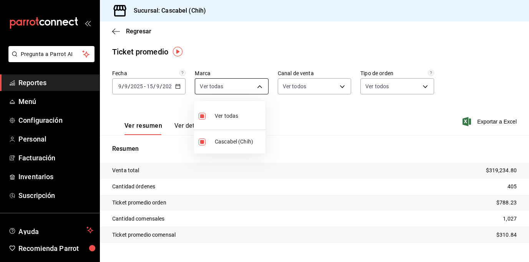
click at [259, 85] on body "Pregunta a Parrot AI Reportes Menú Configuración Personal Facturación Inventari…" at bounding box center [264, 131] width 529 height 262
click at [327, 121] on div at bounding box center [264, 131] width 529 height 262
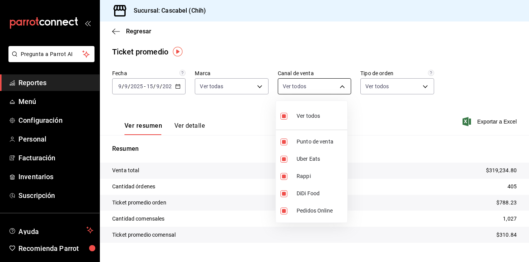
click at [339, 89] on body "Pregunta a Parrot AI Reportes Menú Configuración Personal Facturación Inventari…" at bounding box center [264, 131] width 529 height 262
click at [392, 118] on div at bounding box center [264, 131] width 529 height 262
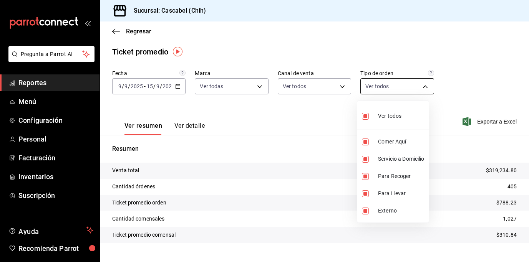
click at [421, 88] on body "Pregunta a Parrot AI Reportes Menú Configuración Personal Facturación Inventari…" at bounding box center [264, 131] width 529 height 262
click at [478, 77] on div at bounding box center [264, 131] width 529 height 262
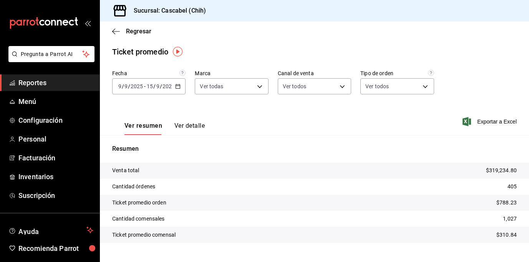
click at [197, 125] on button "Ver detalle" at bounding box center [189, 128] width 30 height 13
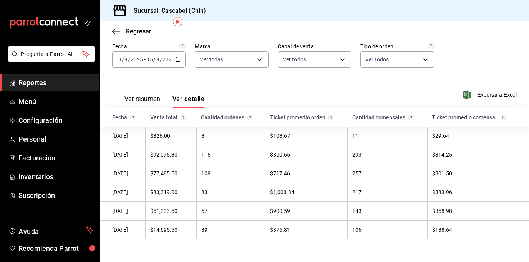
scroll to position [31, 0]
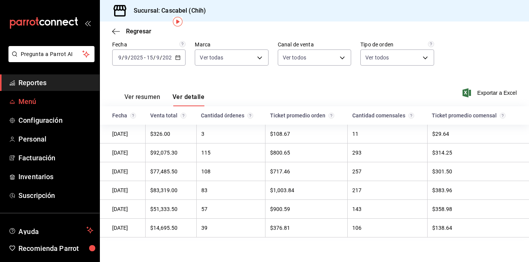
click at [30, 102] on span "Menú" at bounding box center [55, 101] width 75 height 10
